Goal: Check status: Check status

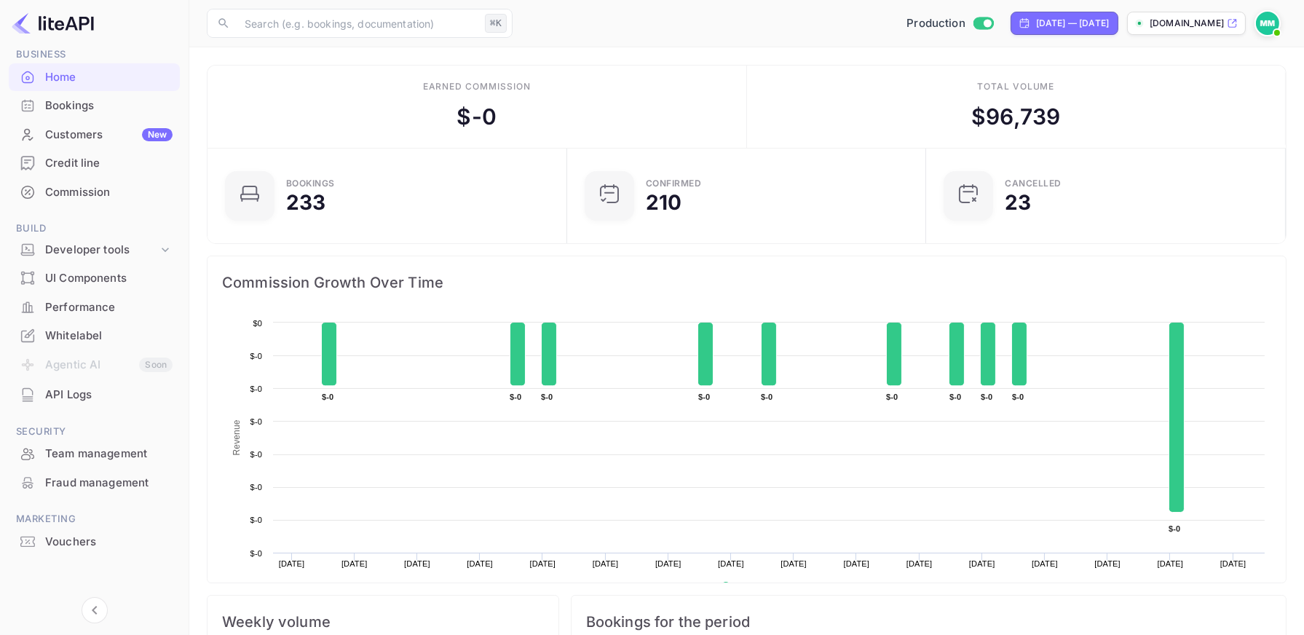
scroll to position [66, 0]
click at [115, 483] on div "Fraud management" at bounding box center [108, 482] width 127 height 17
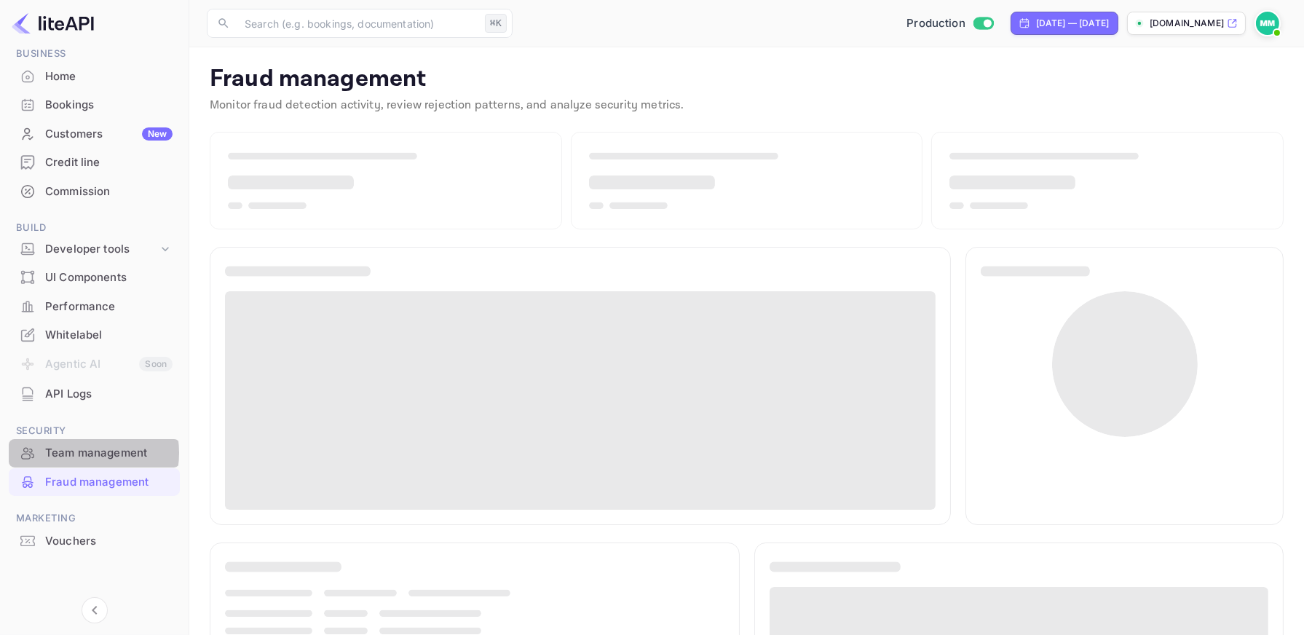
click at [76, 452] on div "Team management" at bounding box center [108, 453] width 127 height 17
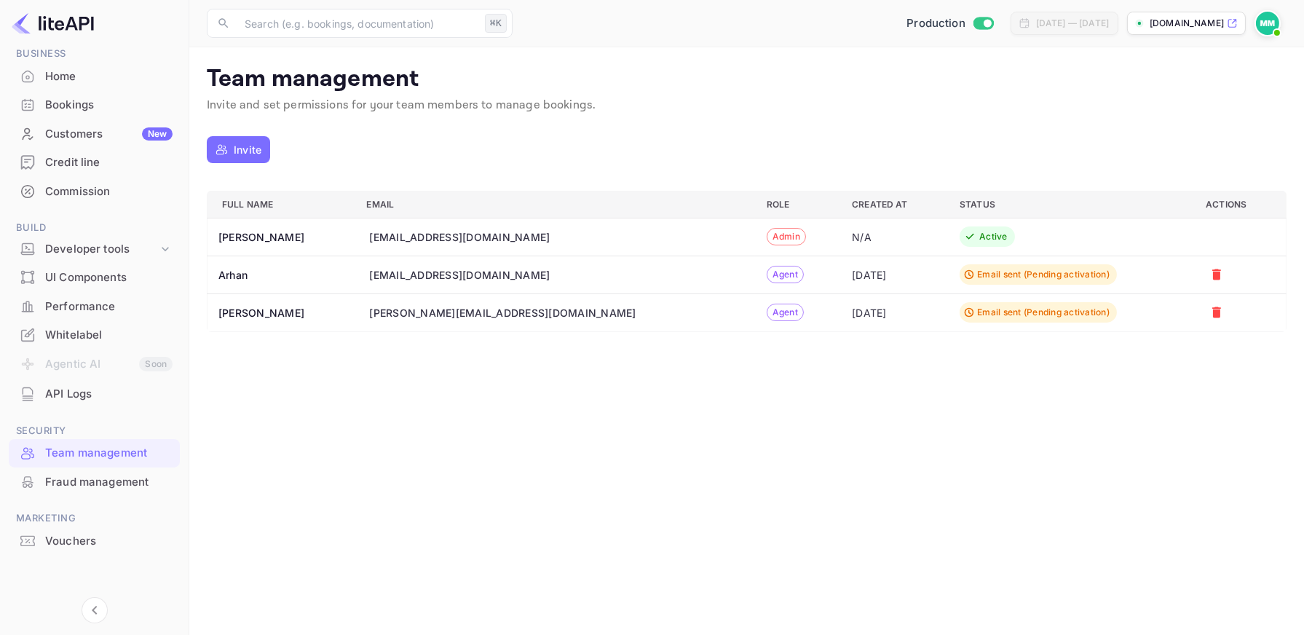
click at [76, 482] on div "Fraud management" at bounding box center [108, 482] width 127 height 17
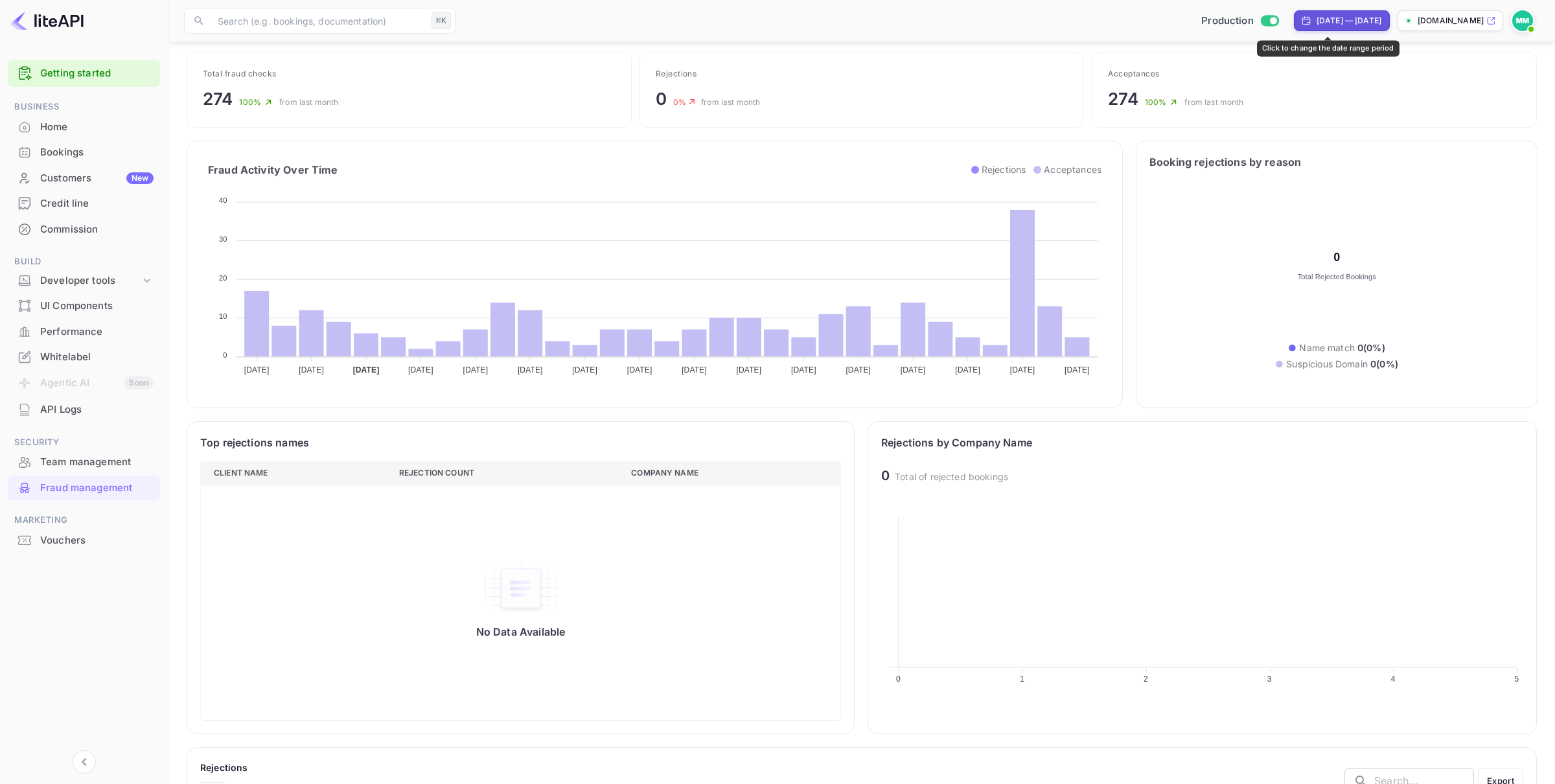
click at [1160, 22] on div "[DATE] — [DATE]" at bounding box center [1348, 20] width 65 height 12
select select "6"
select select "2025"
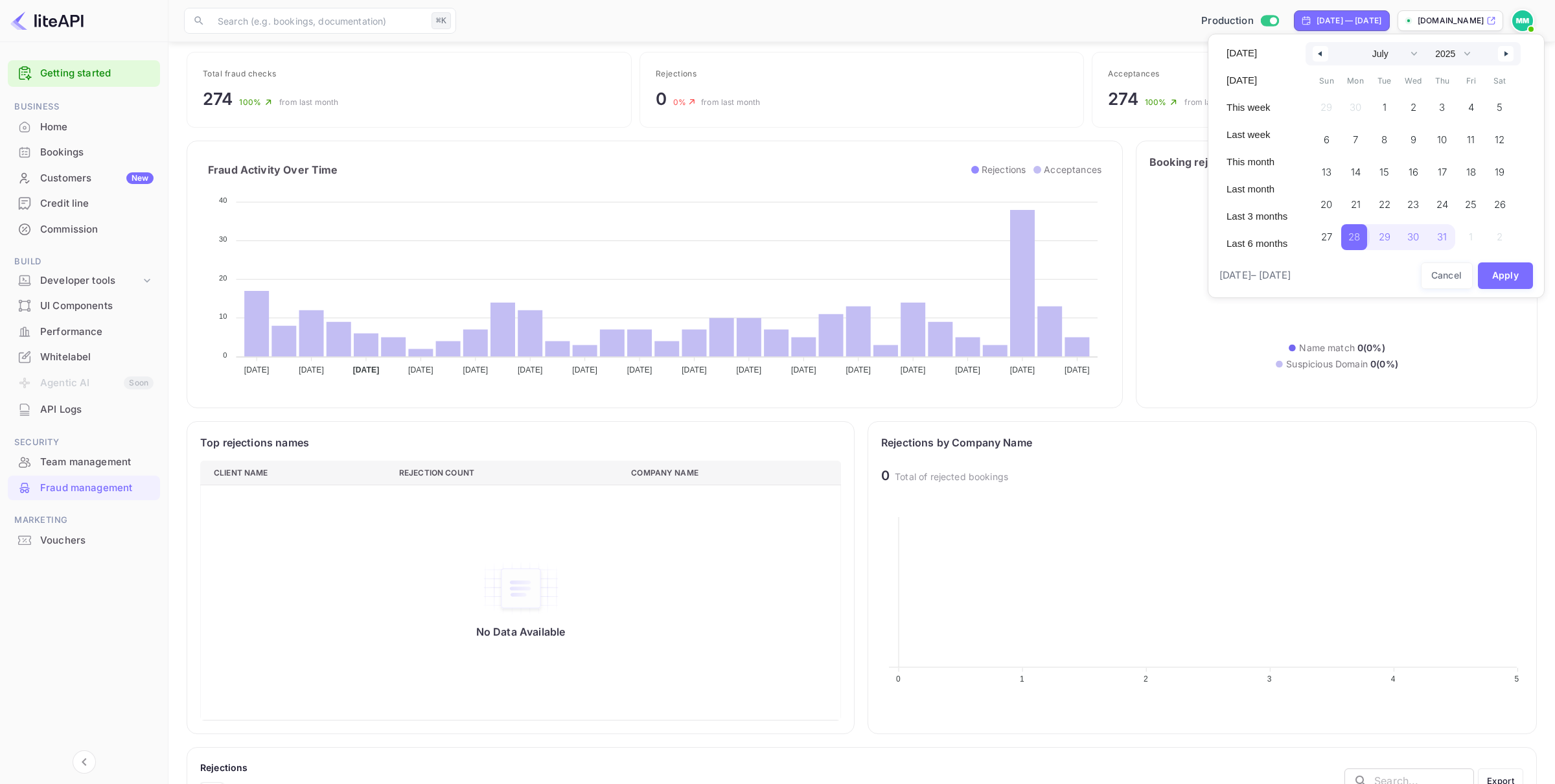
click at [1160, 238] on span "28" at bounding box center [1354, 237] width 12 height 23
click at [1160, 53] on select "January February March April May June July August September October November De…" at bounding box center [1386, 53] width 70 height 23
click at [1160, 42] on select "January February March April May June July August September October November De…" at bounding box center [1386, 53] width 70 height 23
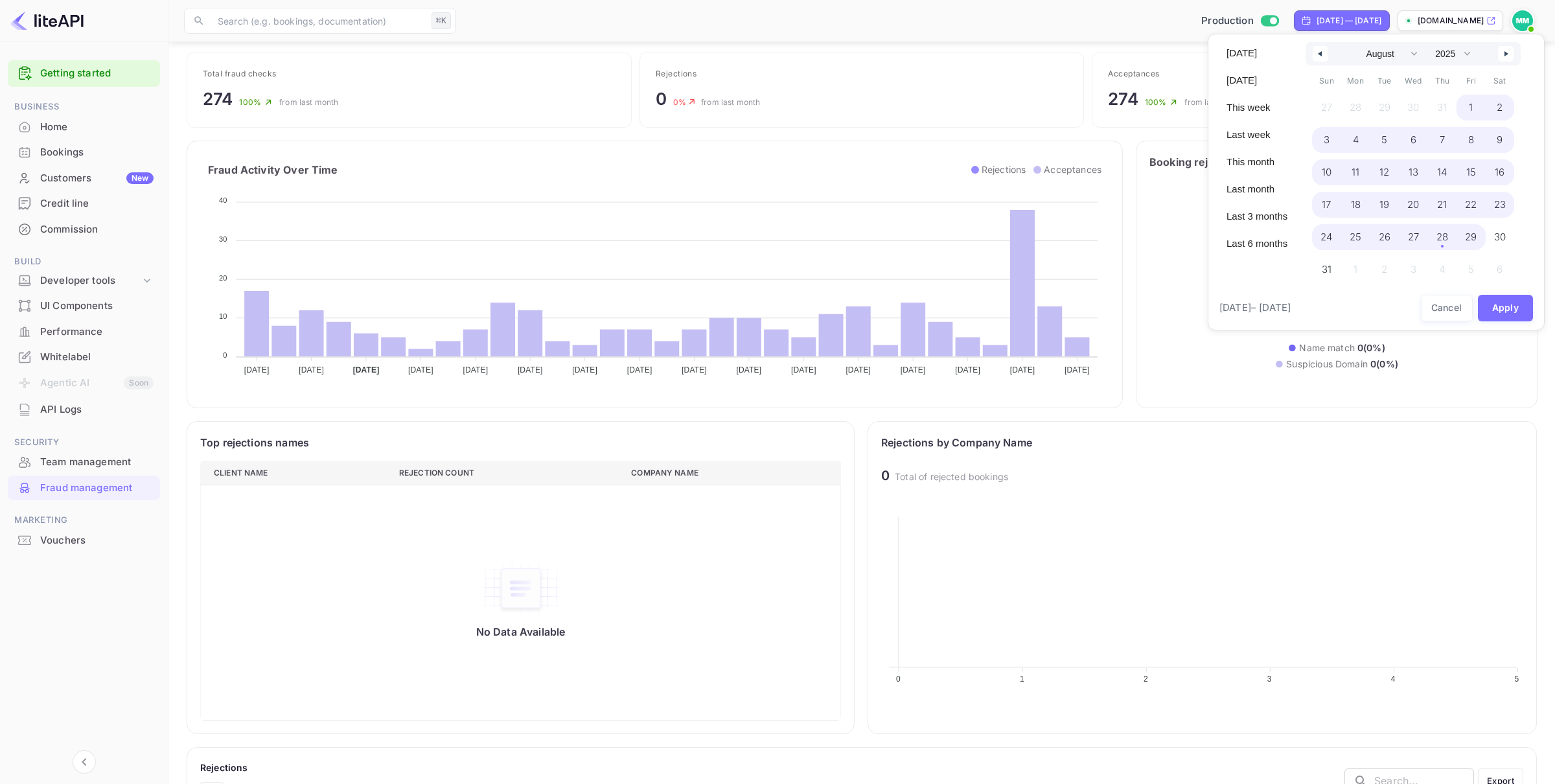
click at [1160, 240] on span "29" at bounding box center [1470, 237] width 12 height 23
select select "6"
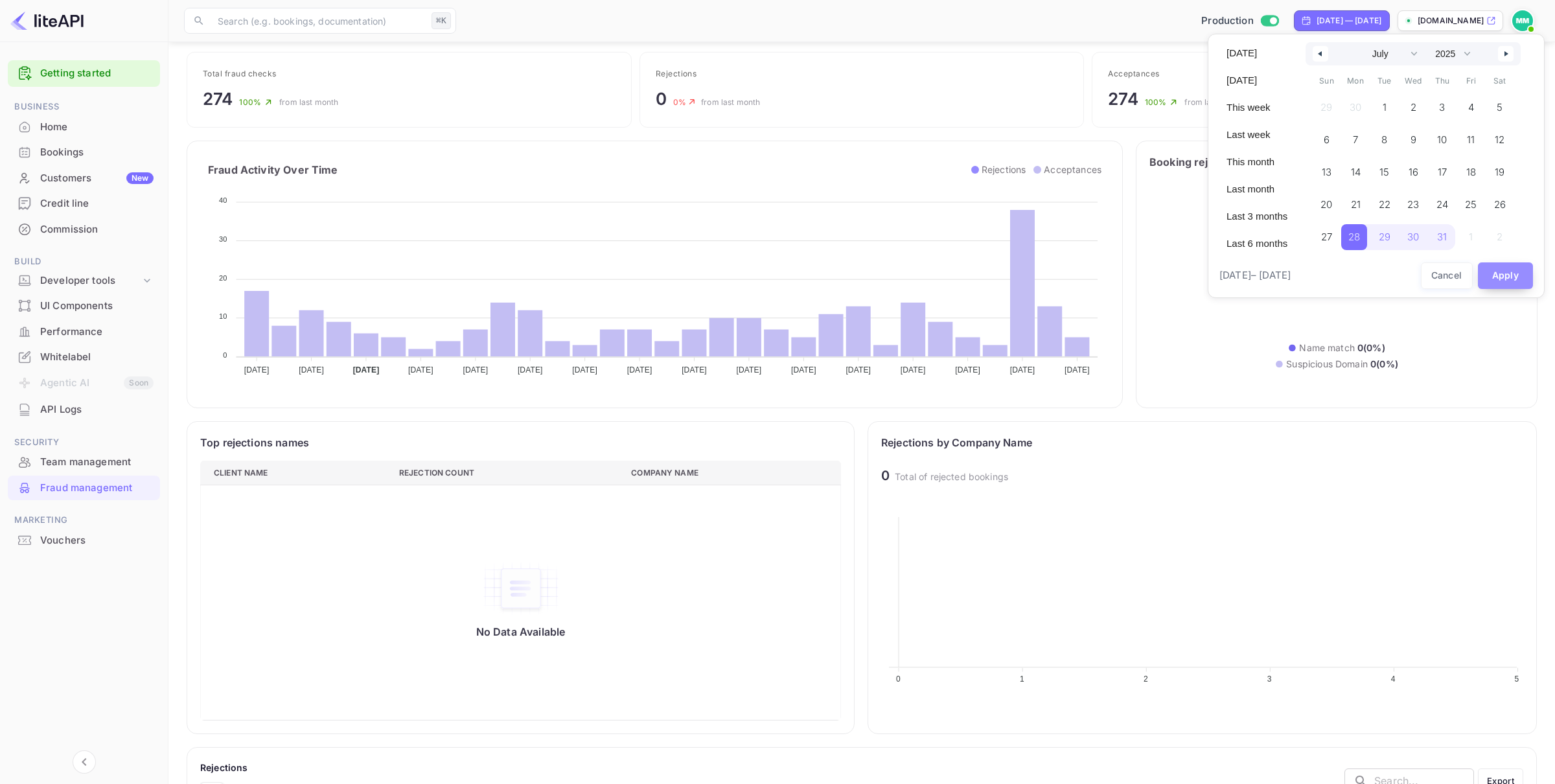
click at [1160, 275] on button "Apply" at bounding box center [1505, 276] width 56 height 27
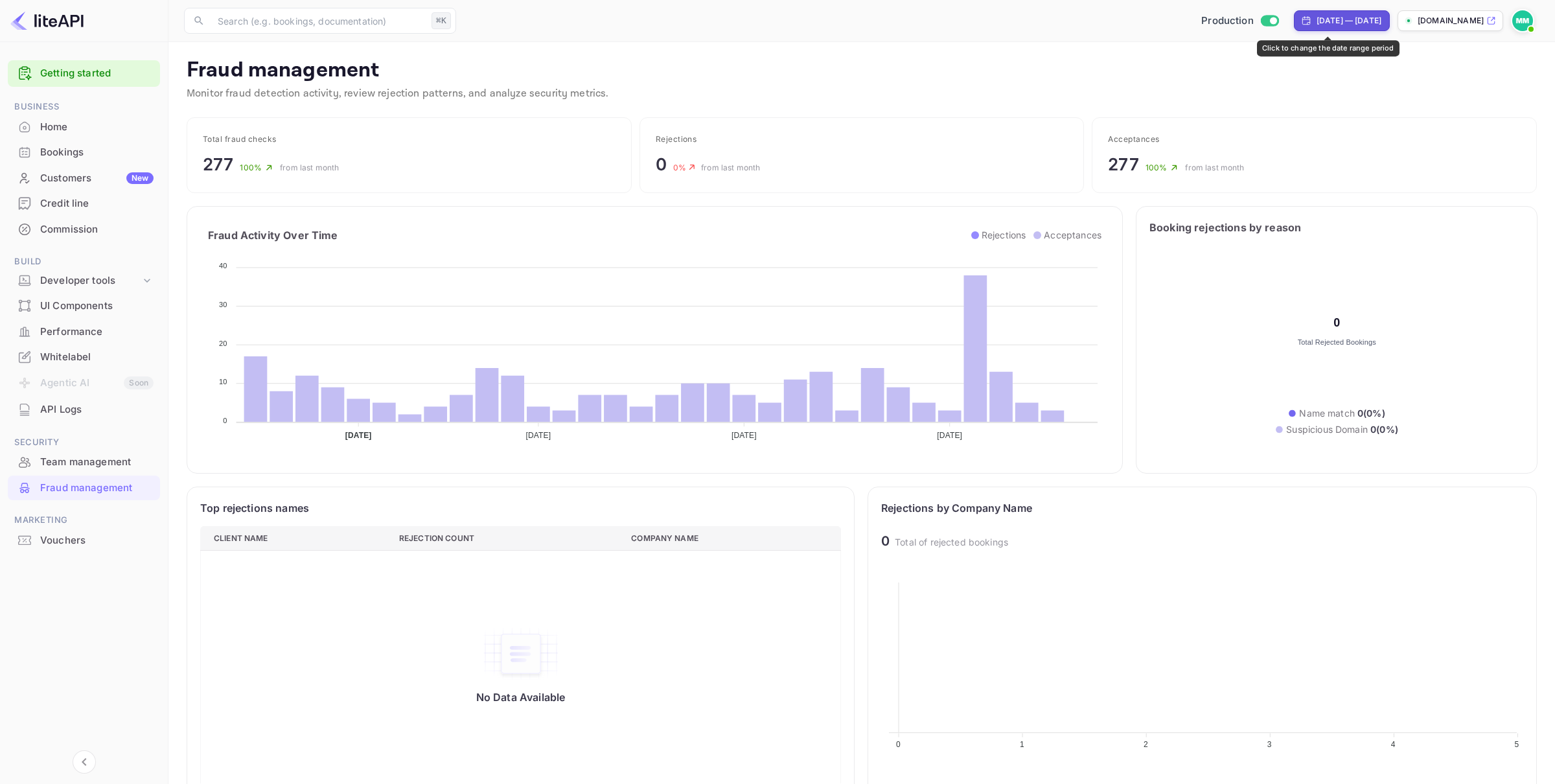
click at [1160, 25] on div "[DATE] — [DATE]" at bounding box center [1348, 20] width 65 height 12
select select "6"
select select "2025"
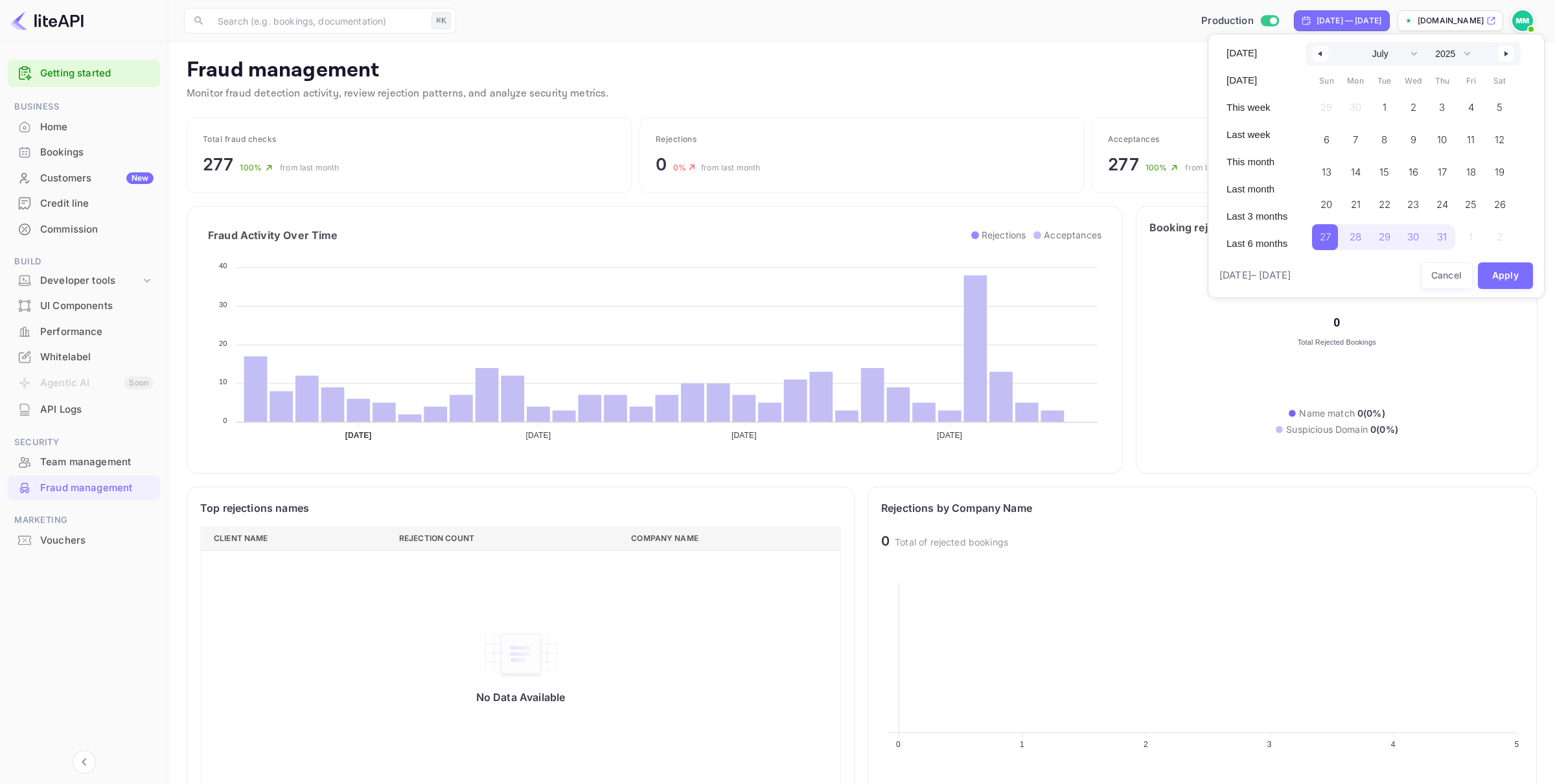
click at [1160, 55] on button "button" at bounding box center [1505, 53] width 15 height 15
click at [1160, 231] on span "30" at bounding box center [1498, 237] width 12 height 23
click at [1160, 110] on span "1" at bounding box center [1469, 107] width 26 height 26
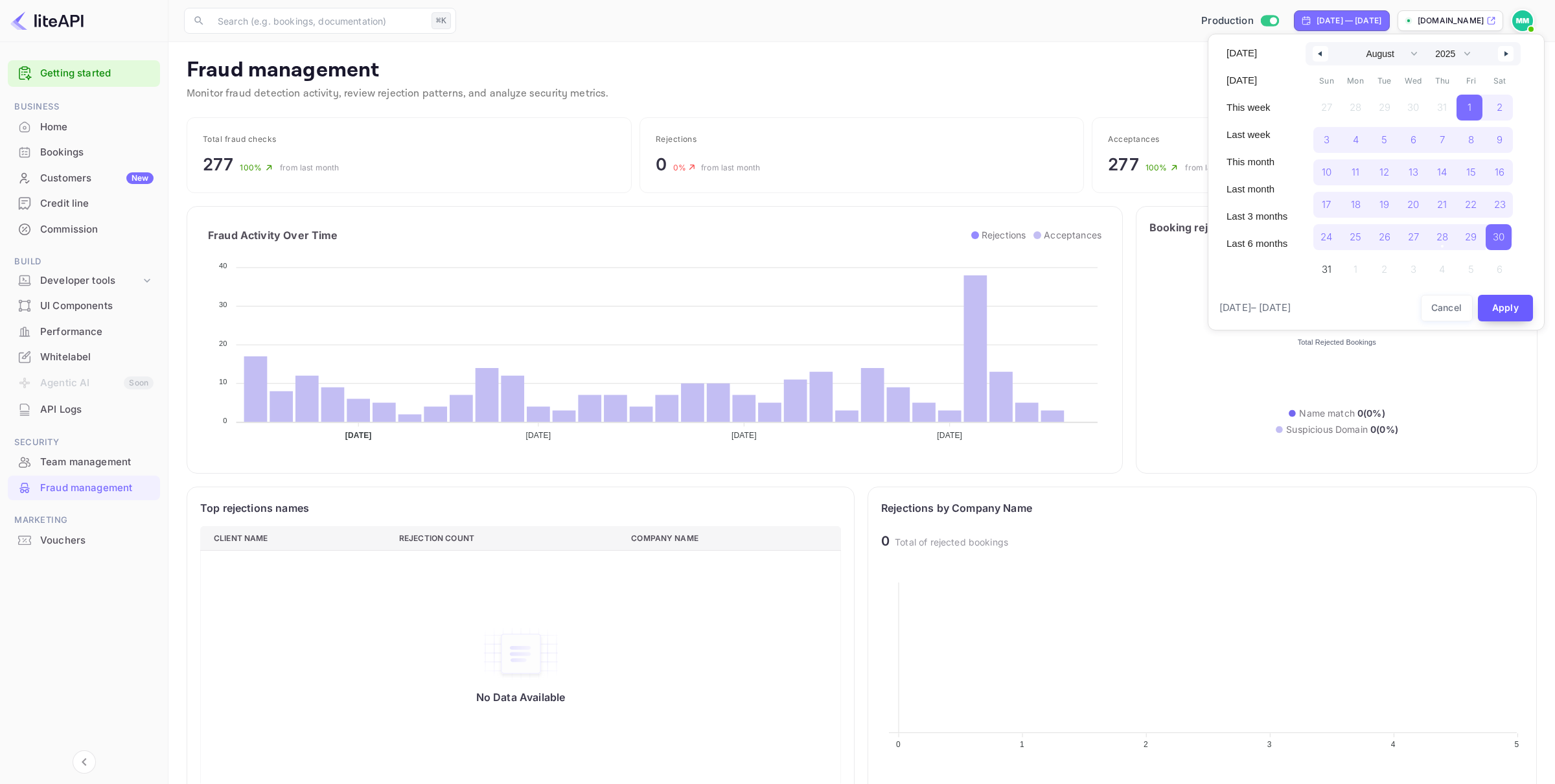
click at [1160, 296] on button "Apply" at bounding box center [1505, 308] width 56 height 27
select select "6"
